Goal: Information Seeking & Learning: Find specific fact

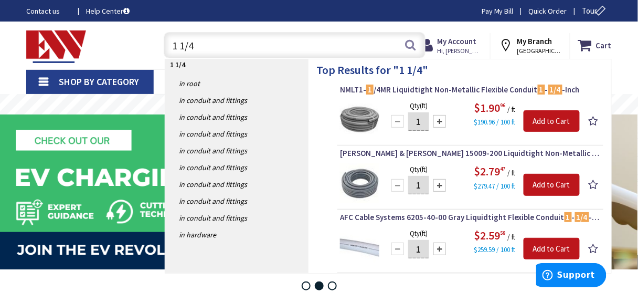
drag, startPoint x: 227, startPoint y: 45, endPoint x: 158, endPoint y: 47, distance: 68.7
click at [158, 47] on div "1 1/4 1 1/4 Search" at bounding box center [291, 45] width 267 height 34
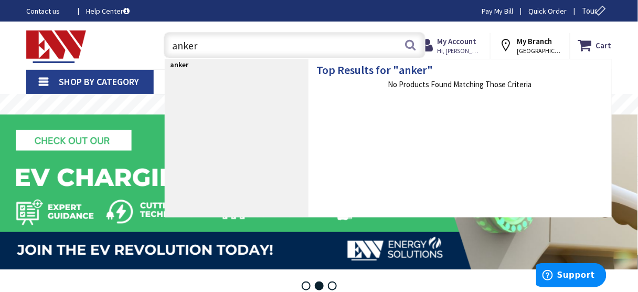
drag, startPoint x: 205, startPoint y: 45, endPoint x: 134, endPoint y: 40, distance: 71.0
click at [135, 40] on div "Toggle Nav anker anker Search Cart My Cart Close" at bounding box center [318, 45] width 601 height 35
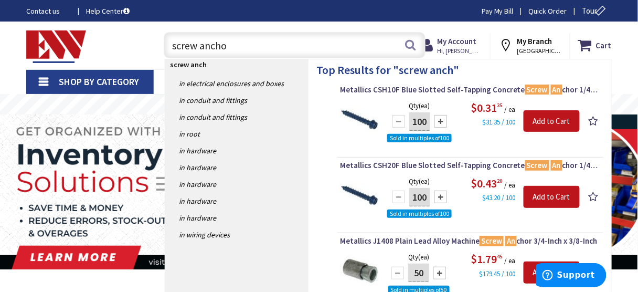
type input "screw anchor"
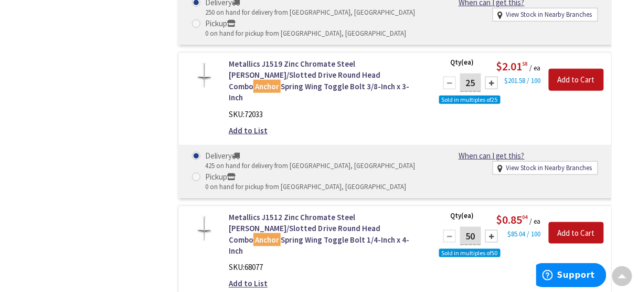
scroll to position [3357, 0]
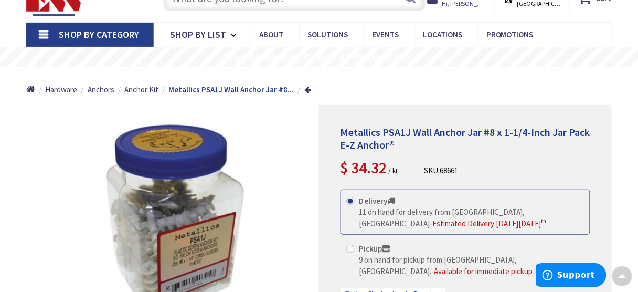
scroll to position [42, 0]
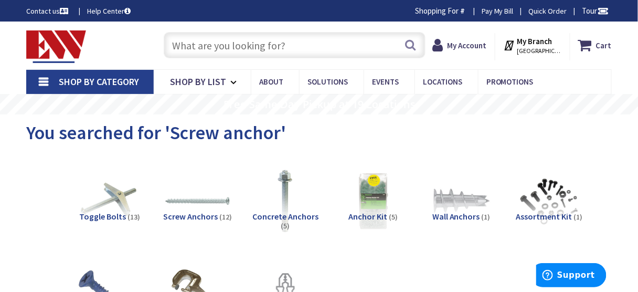
click at [288, 50] on input "text" at bounding box center [295, 45] width 262 height 26
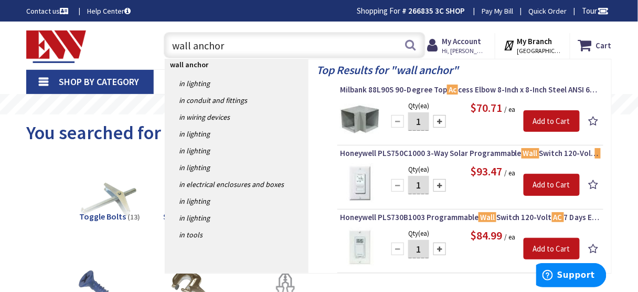
type input "wall anchors"
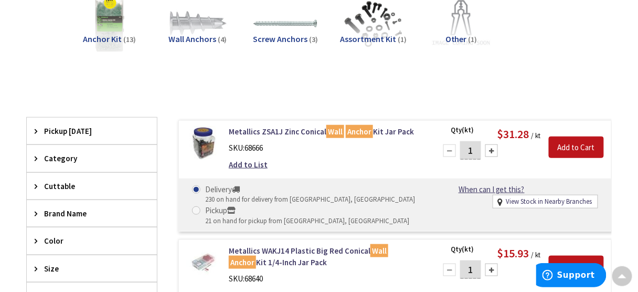
scroll to position [210, 0]
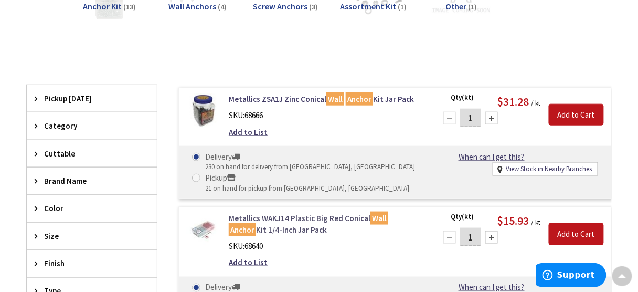
click at [275, 216] on link "Metallics WAKJ14 Plastic Big Red Conical Wall Anchor Kit 1/4-Inch Jar Pack" at bounding box center [326, 223] width 195 height 23
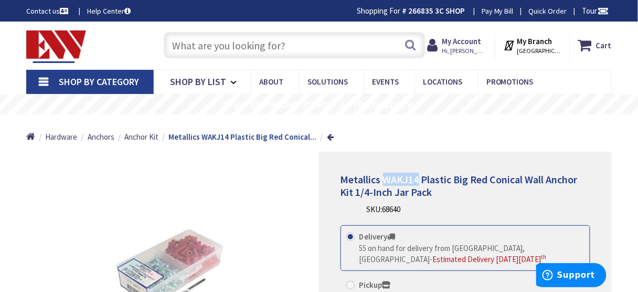
drag, startPoint x: 381, startPoint y: 177, endPoint x: 418, endPoint y: 174, distance: 36.3
click at [418, 174] on span "Metallics WAKJ14 Plastic Big Red Conical Wall Anchor Kit 1/4-Inch Jar Pack" at bounding box center [458, 186] width 237 height 26
copy span "WAKJ14"
click at [283, 48] on input "text" at bounding box center [295, 45] width 262 height 26
paste input "WAKJ14"
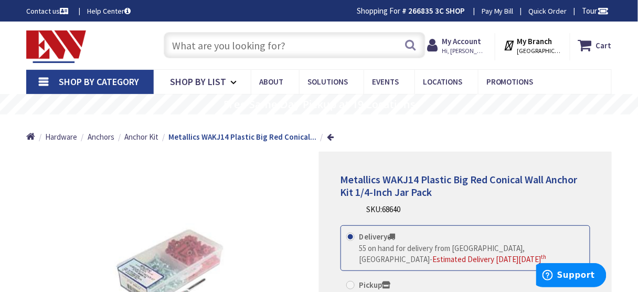
type input "WAKJ14"
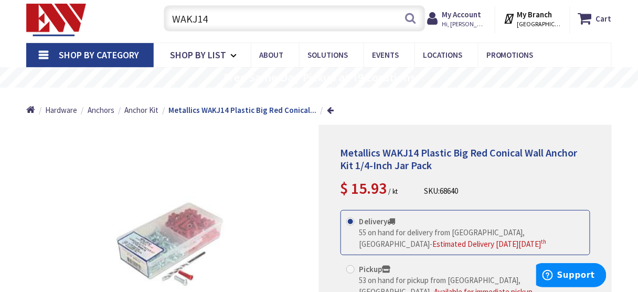
scroll to position [42, 0]
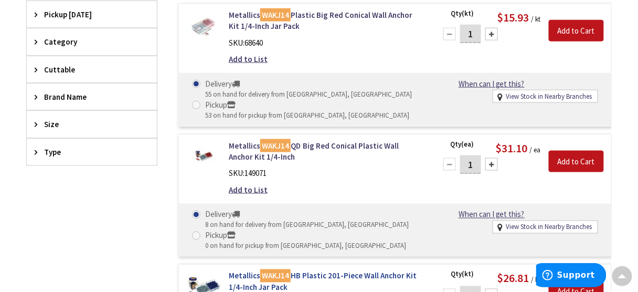
scroll to position [168, 0]
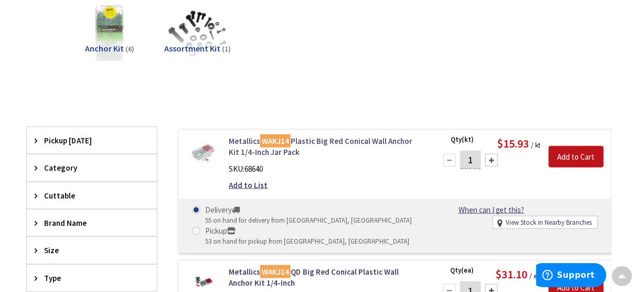
click at [305, 142] on link "Metallics WAKJ14 Plastic Big Red Conical Wall Anchor Kit 1/4-Inch Jar Pack" at bounding box center [326, 146] width 195 height 23
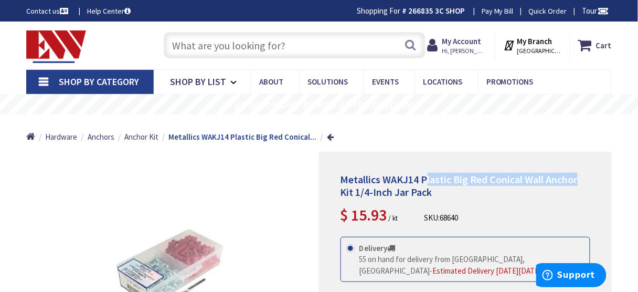
drag, startPoint x: 424, startPoint y: 176, endPoint x: 580, endPoint y: 167, distance: 156.5
click at [580, 167] on div "Metallics WAKJ14 Plastic Big Red Conical Wall Anchor Kit 1/4-Inch Jar Pack $ 15…" at bounding box center [465, 293] width 293 height 282
drag, startPoint x: 423, startPoint y: 176, endPoint x: 579, endPoint y: 178, distance: 155.8
click at [579, 178] on h1 "Metallics WAKJ14 Plastic Big Red Conical Wall Anchor Kit 1/4-Inch Jar Pack" at bounding box center [465, 185] width 250 height 25
copy span "Plastic Big Red Conical Wall Anchor"
